Goal: Information Seeking & Learning: Find specific fact

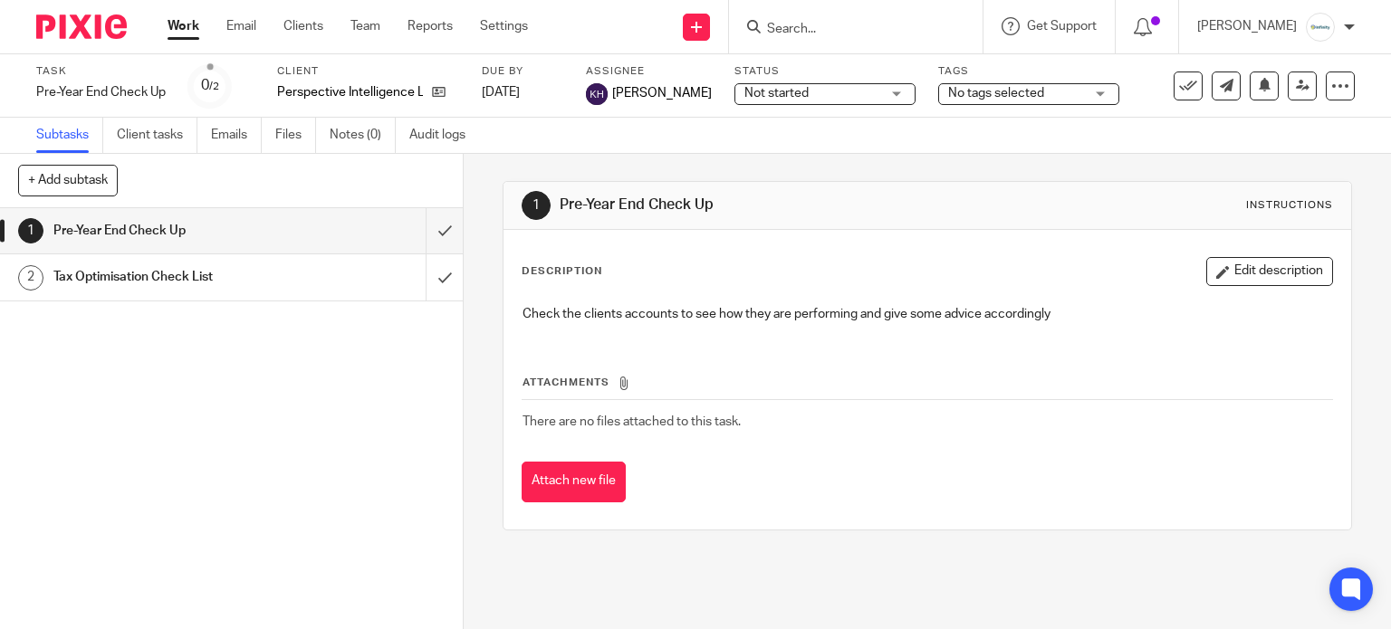
click at [826, 36] on input "Search" at bounding box center [846, 30] width 163 height 16
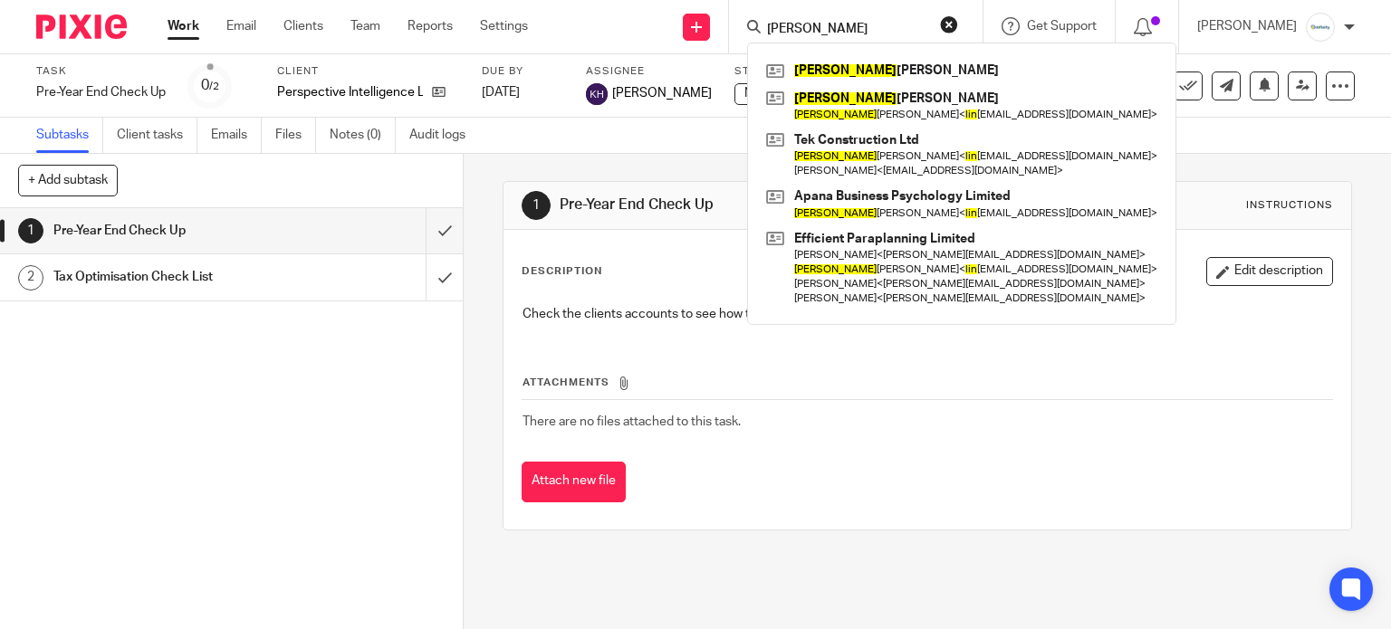
type input "linds"
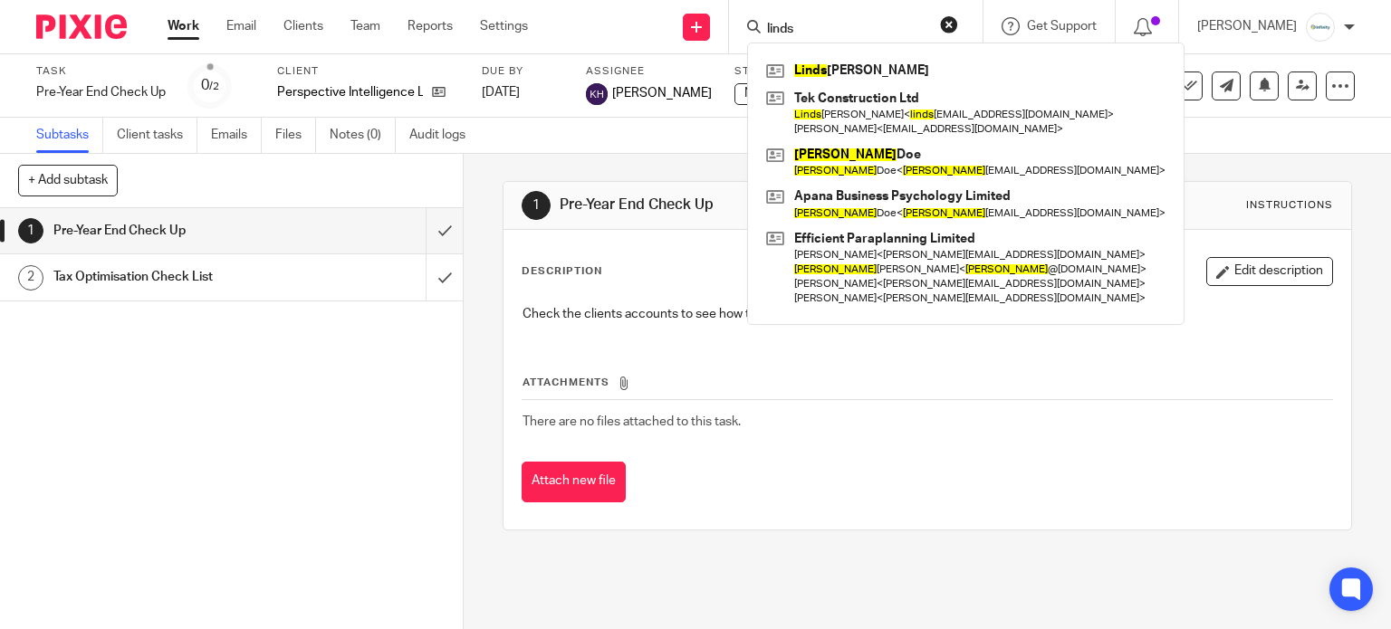
drag, startPoint x: 859, startPoint y: 33, endPoint x: 759, endPoint y: 34, distance: 100.5
click at [752, 32] on div "Send new email Create task Add client linds Linds ey Edmondson Tek Construction…" at bounding box center [973, 26] width 836 height 53
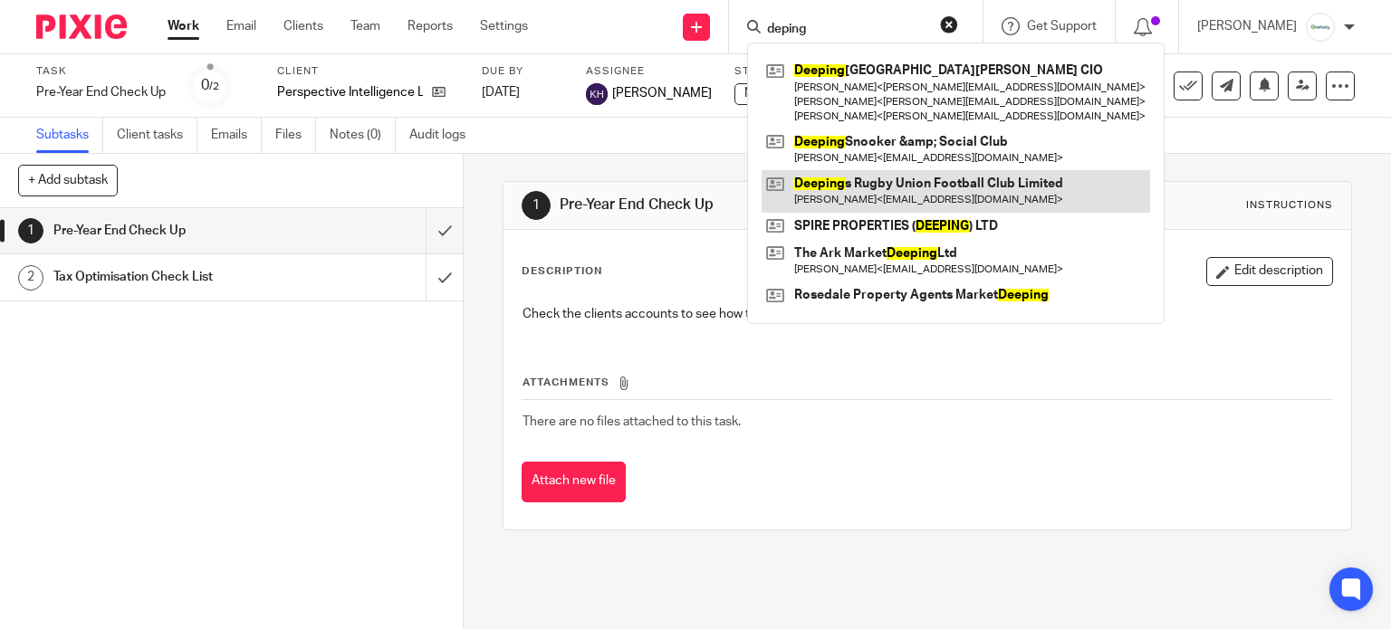
type input "deping"
click at [991, 188] on link at bounding box center [956, 191] width 388 height 42
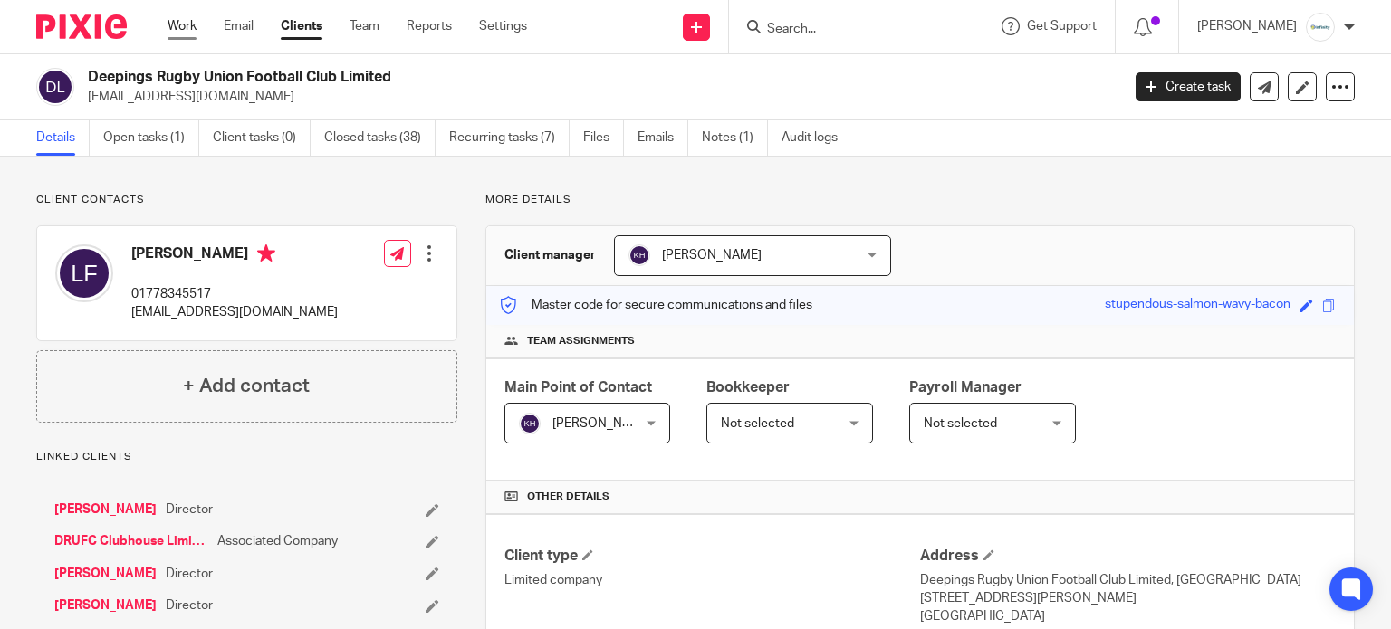
click at [187, 24] on link "Work" at bounding box center [182, 26] width 29 height 18
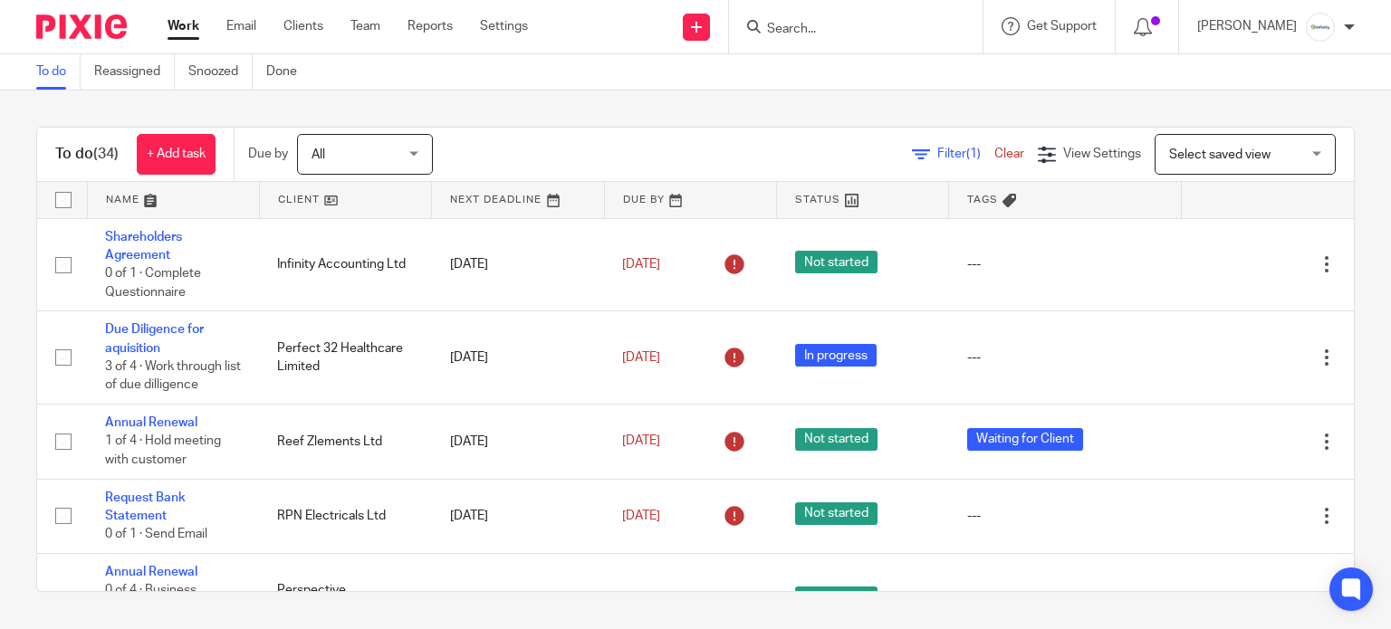
click at [879, 32] on input "Search" at bounding box center [846, 30] width 163 height 16
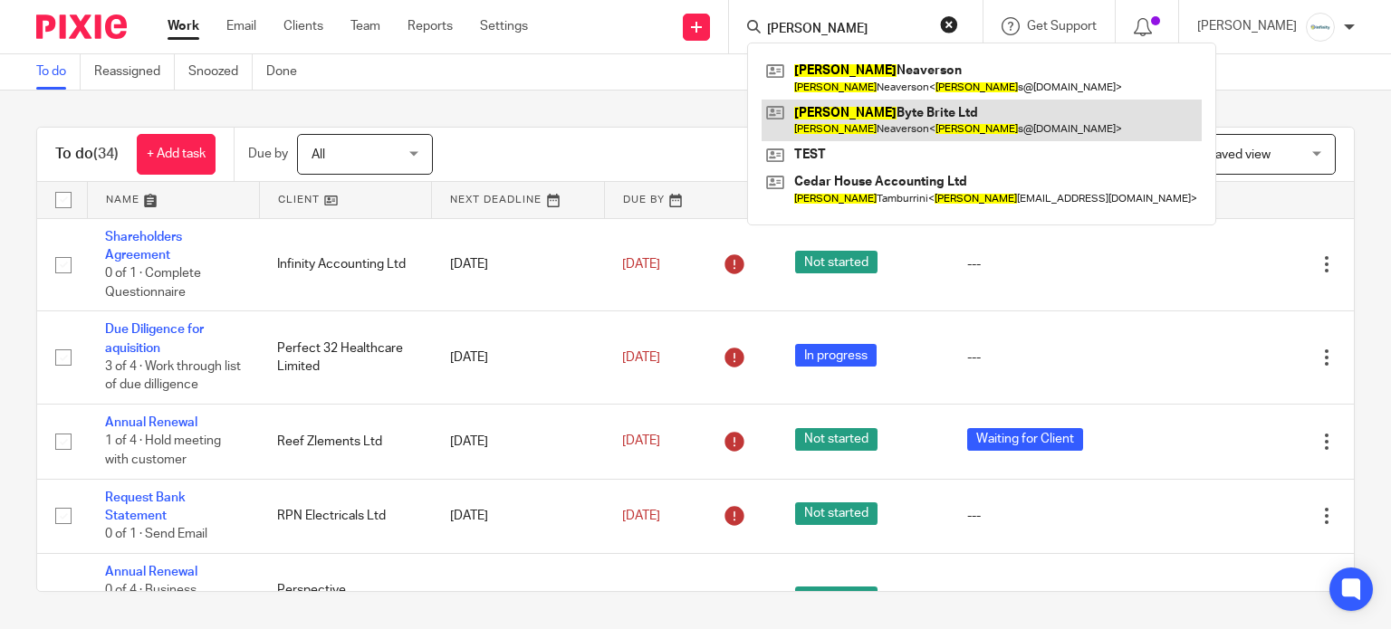
type input "[PERSON_NAME]"
click at [905, 115] on link at bounding box center [982, 121] width 440 height 42
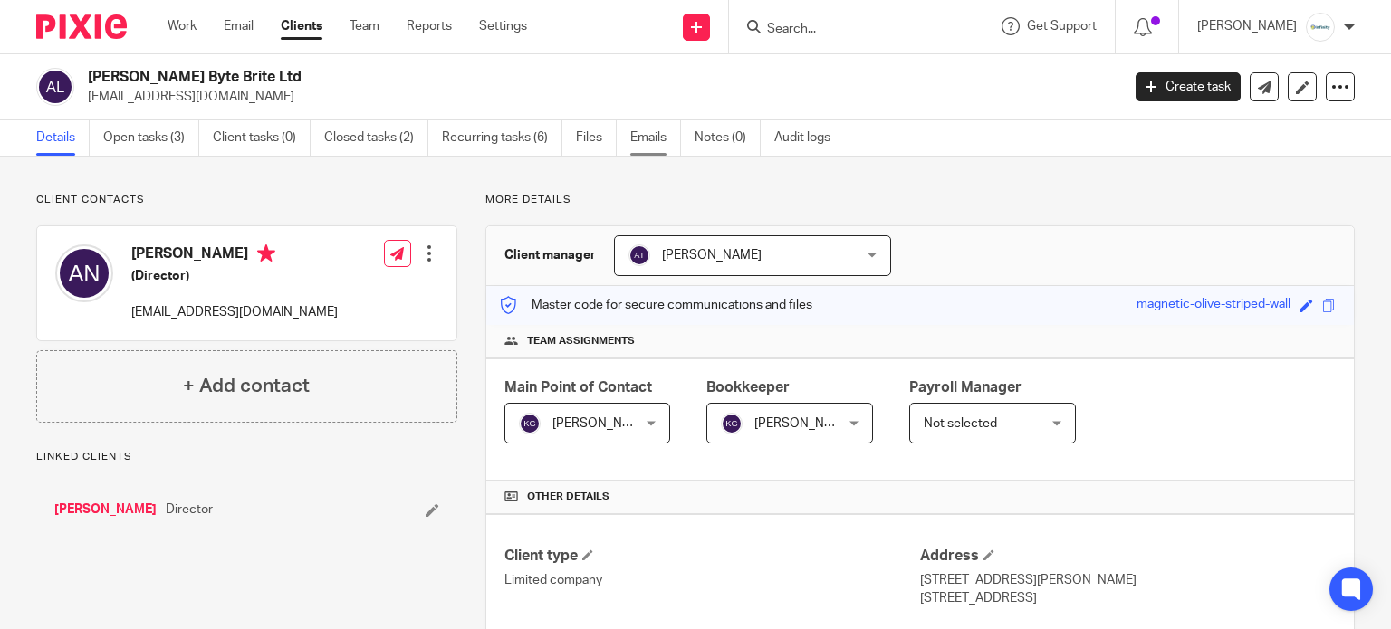
click at [631, 134] on link "Emails" at bounding box center [655, 137] width 51 height 35
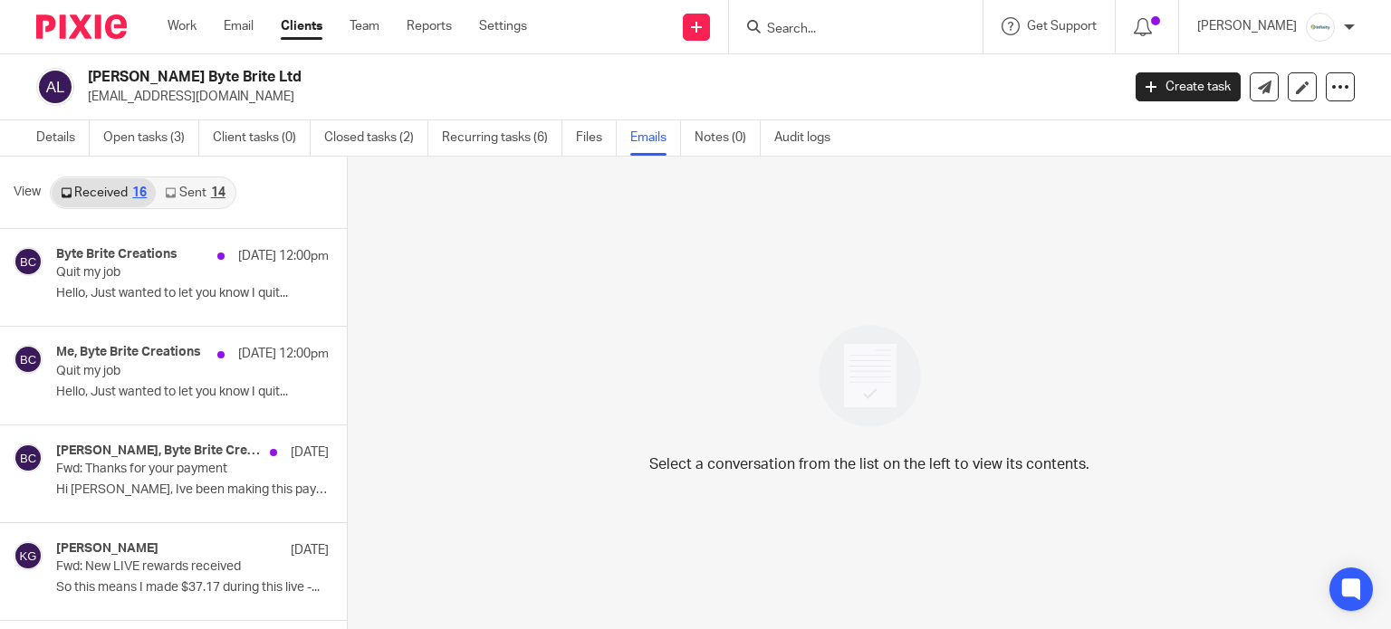
click at [163, 182] on link "Sent 14" at bounding box center [195, 192] width 78 height 29
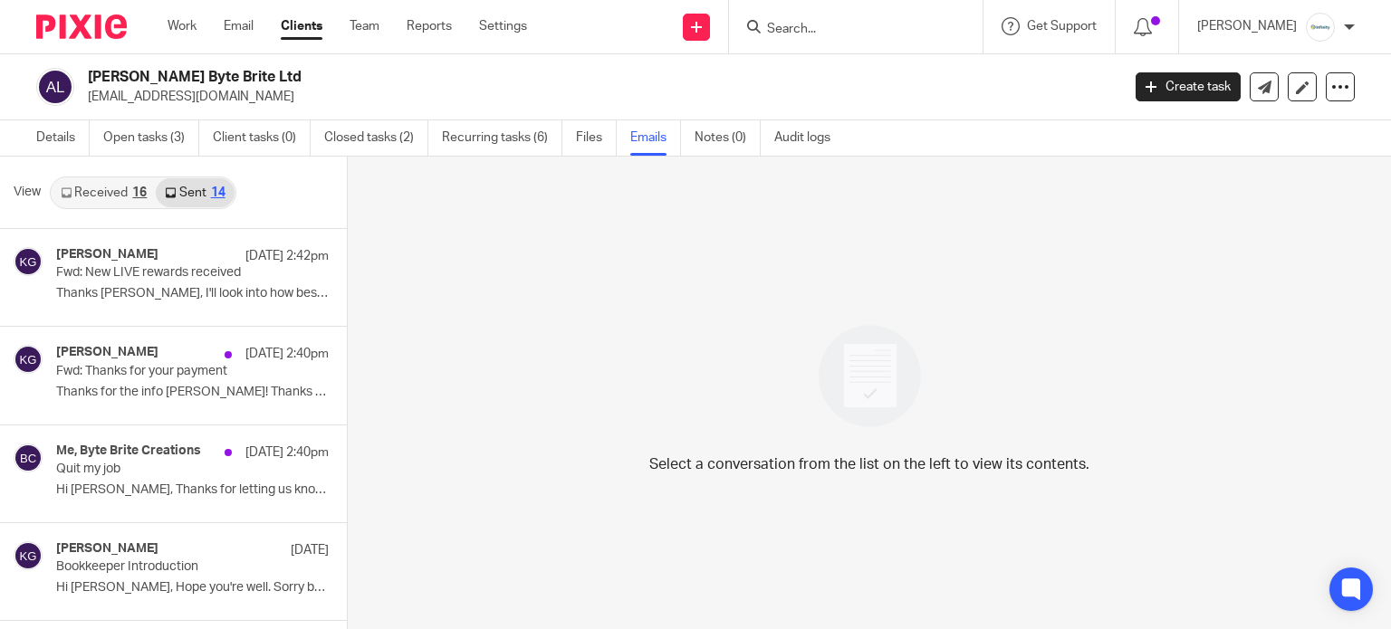
scroll to position [3, 0]
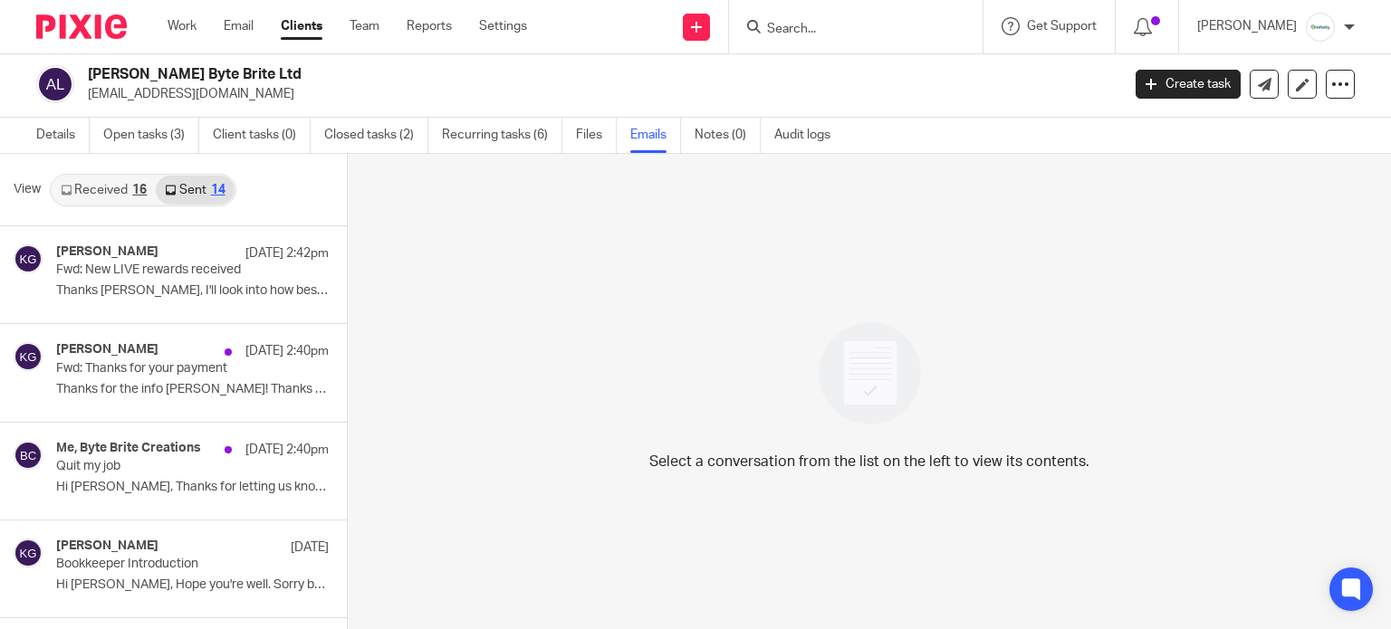
click at [113, 179] on link "Received 16" at bounding box center [104, 190] width 104 height 29
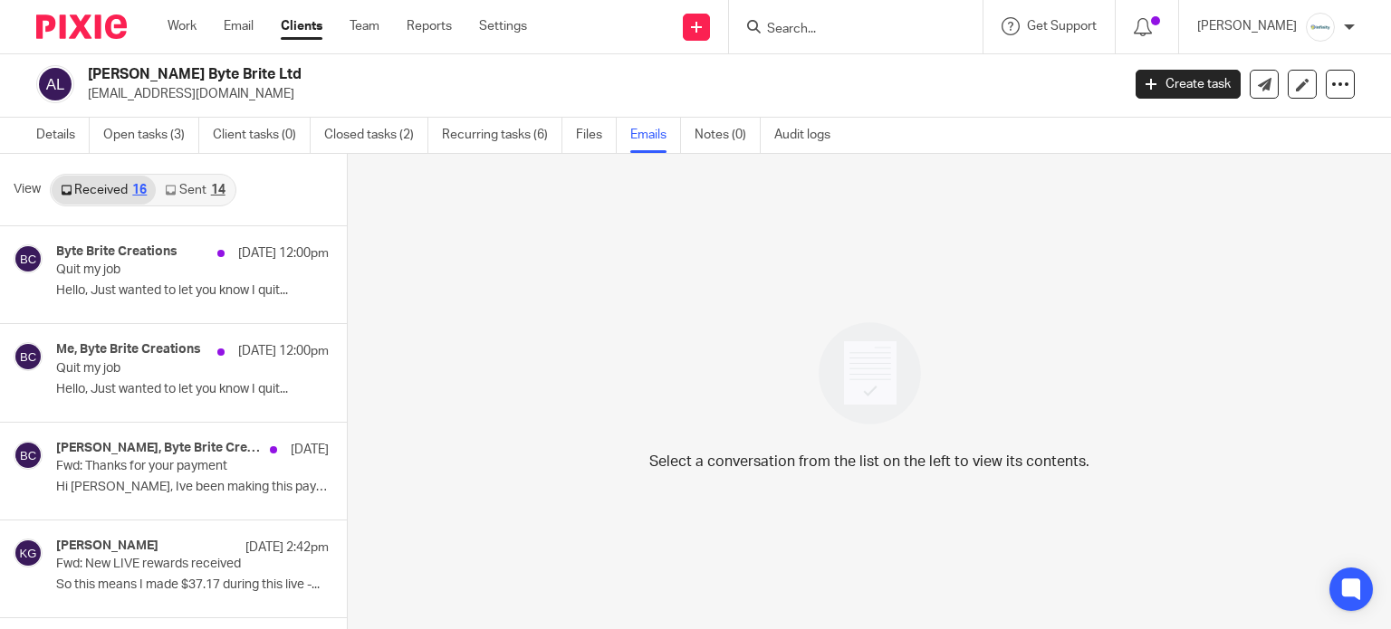
click at [195, 187] on link "Sent 14" at bounding box center [195, 190] width 78 height 29
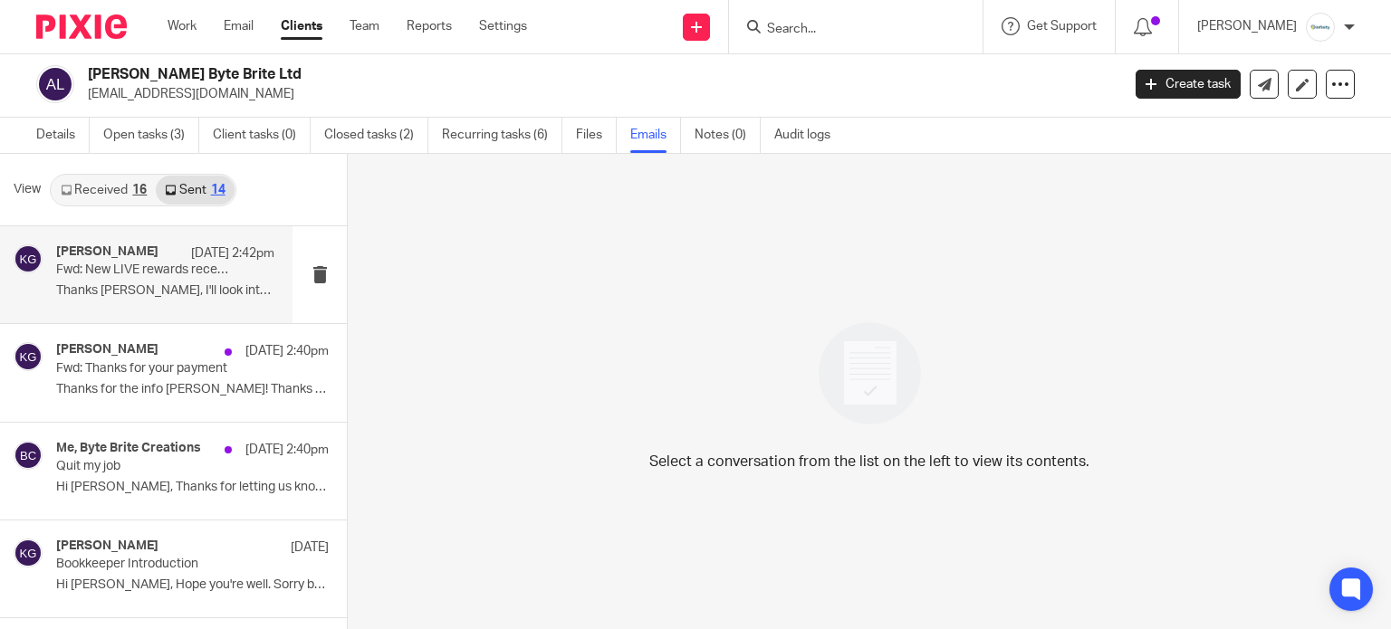
click at [112, 298] on p "Thanks Aimee, I'll look into how best to..." at bounding box center [165, 290] width 218 height 15
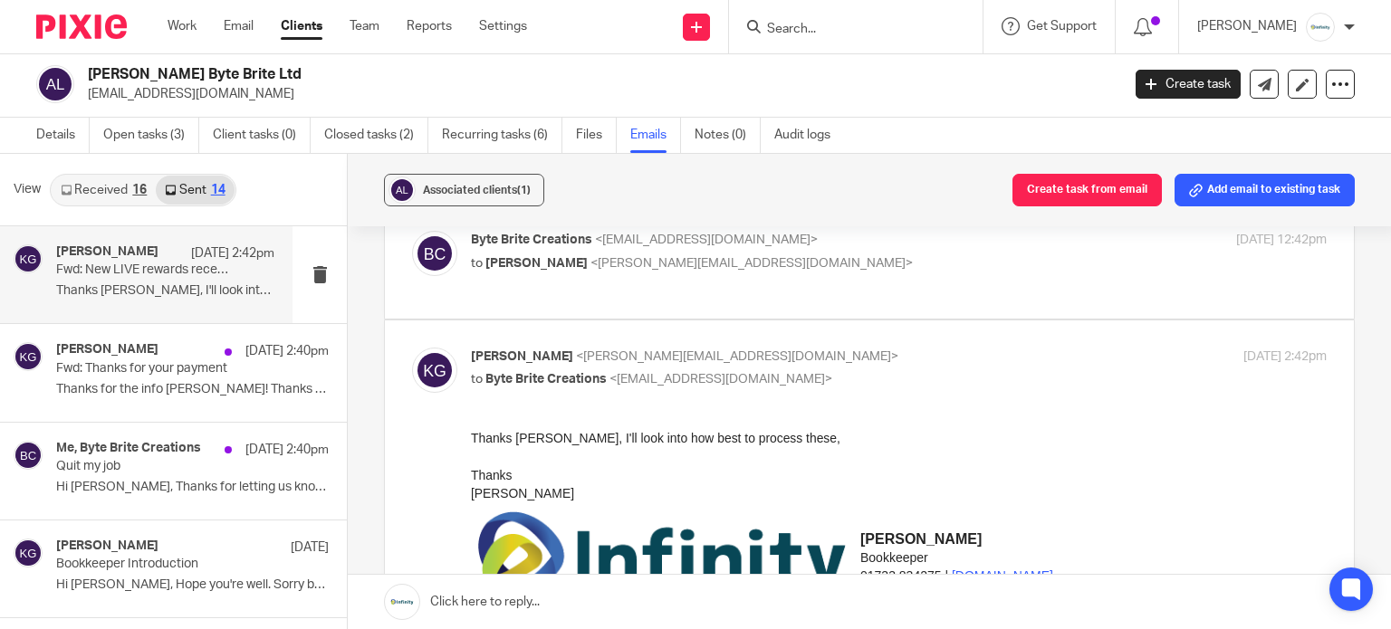
scroll to position [91, 0]
click at [677, 282] on div "Byte Brite Creations <bytebritecreations@gmail.com> to Kelly Gutteridge <kelly@…" at bounding box center [869, 263] width 915 height 61
click at [656, 268] on span "<kelly@infinity-accounting.co.uk>" at bounding box center [751, 265] width 322 height 13
checkbox input "true"
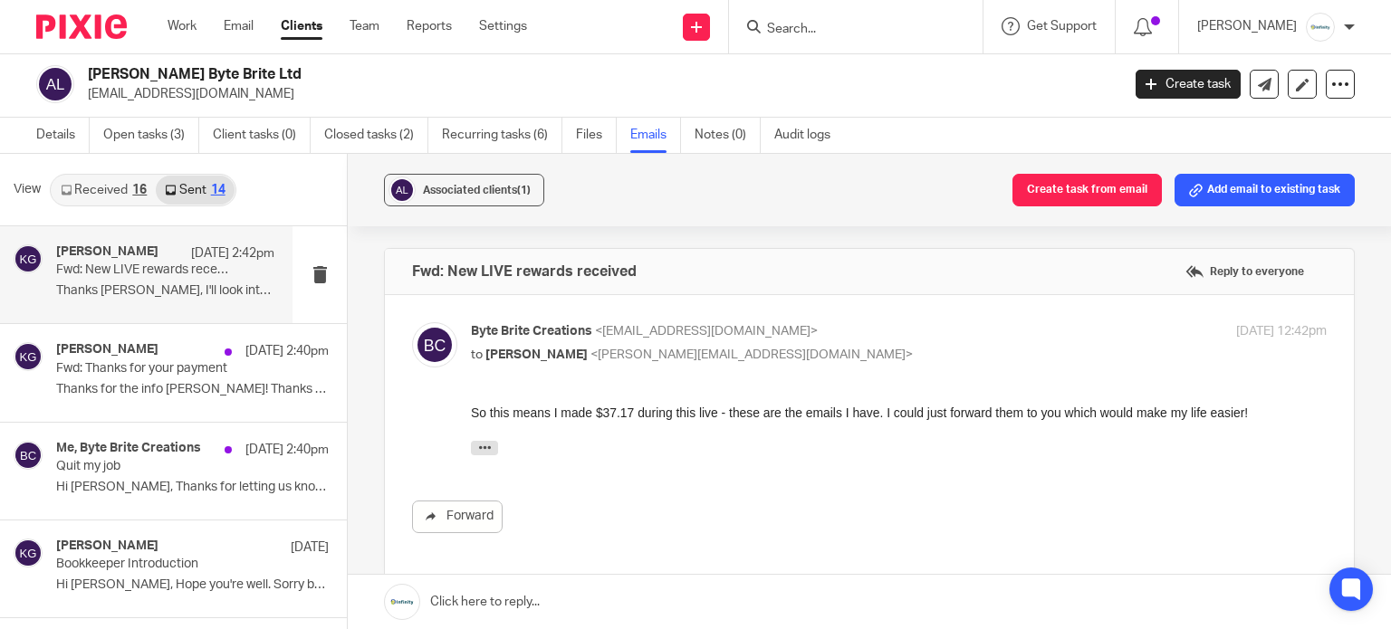
scroll to position [0, 0]
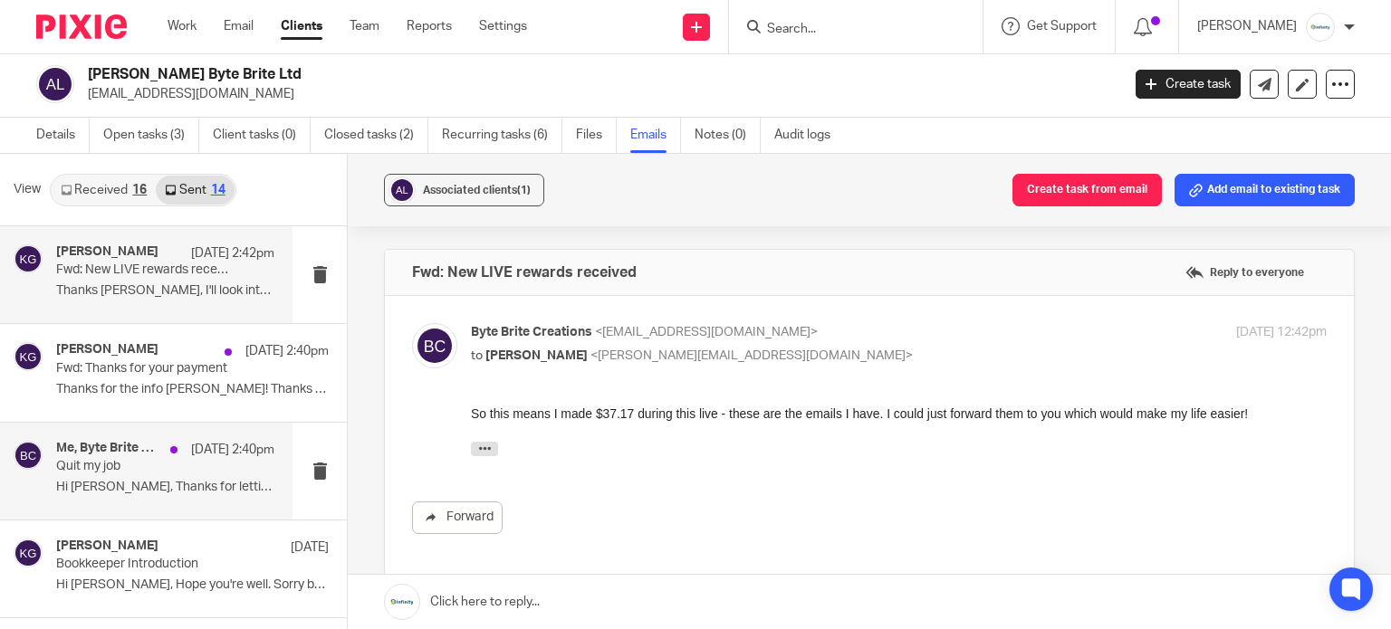
click at [62, 465] on p "Quit my job" at bounding box center [143, 466] width 175 height 15
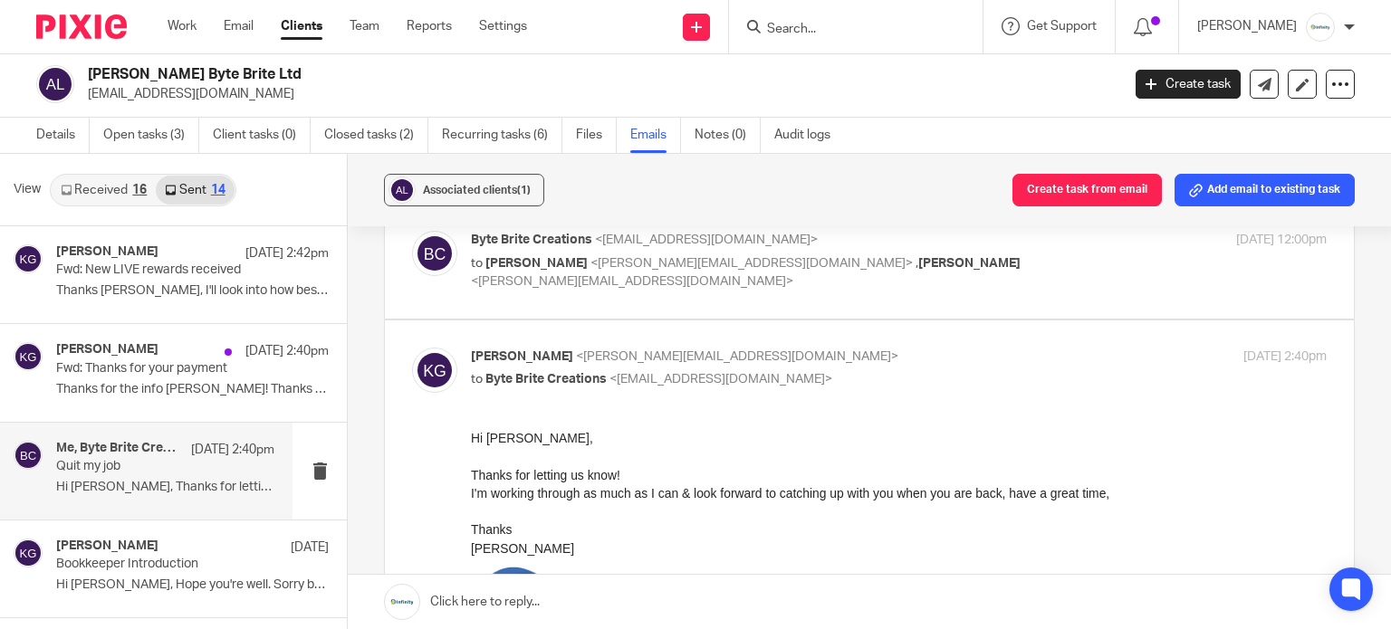
scroll to position [91, 0]
